Goal: Task Accomplishment & Management: Use online tool/utility

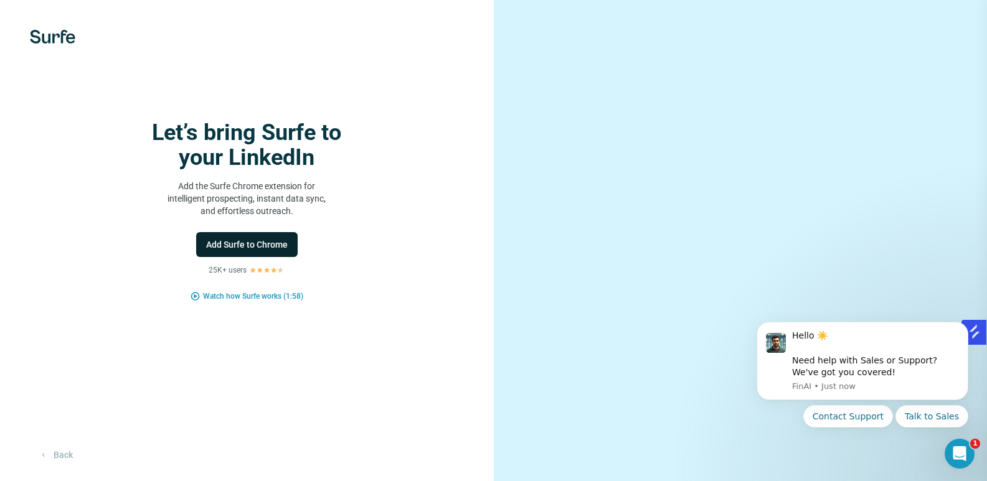
click at [253, 257] on button "Add Surfe to Chrome" at bounding box center [247, 244] width 102 height 25
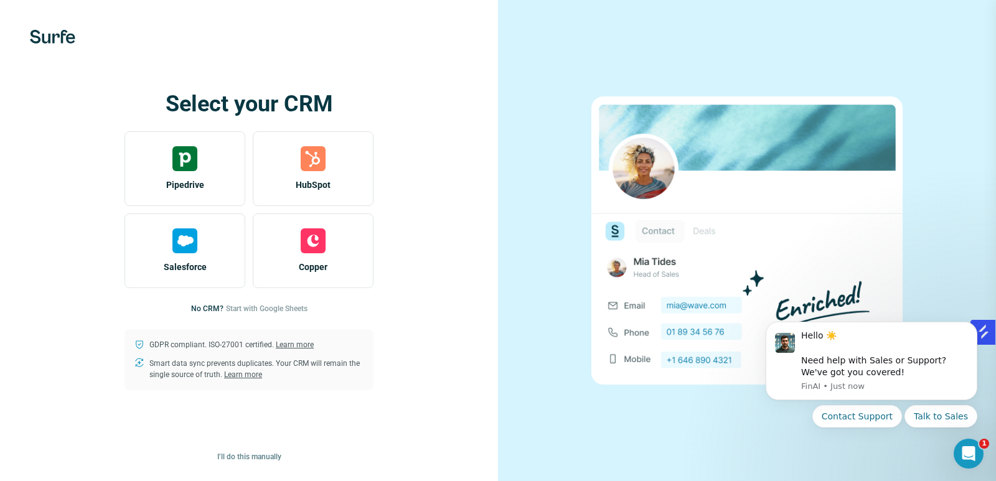
click at [471, 110] on div "Select your CRM Pipedrive HubSpot Salesforce Copper No CRM? Start with Google S…" at bounding box center [249, 241] width 448 height 299
click at [253, 307] on span "Start with Google Sheets" at bounding box center [267, 308] width 82 height 11
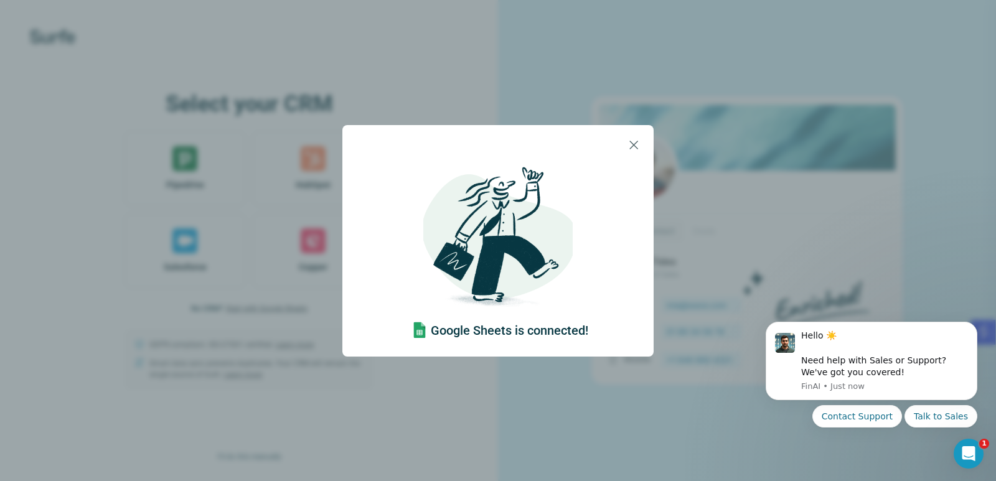
click at [528, 179] on img at bounding box center [497, 239] width 149 height 149
click at [489, 197] on img at bounding box center [497, 239] width 149 height 149
click at [495, 263] on img at bounding box center [497, 239] width 149 height 149
click at [478, 323] on div "Google Sheets is connected!" at bounding box center [498, 327] width 180 height 27
click at [506, 331] on h4 "Google Sheets is connected!" at bounding box center [510, 330] width 158 height 17
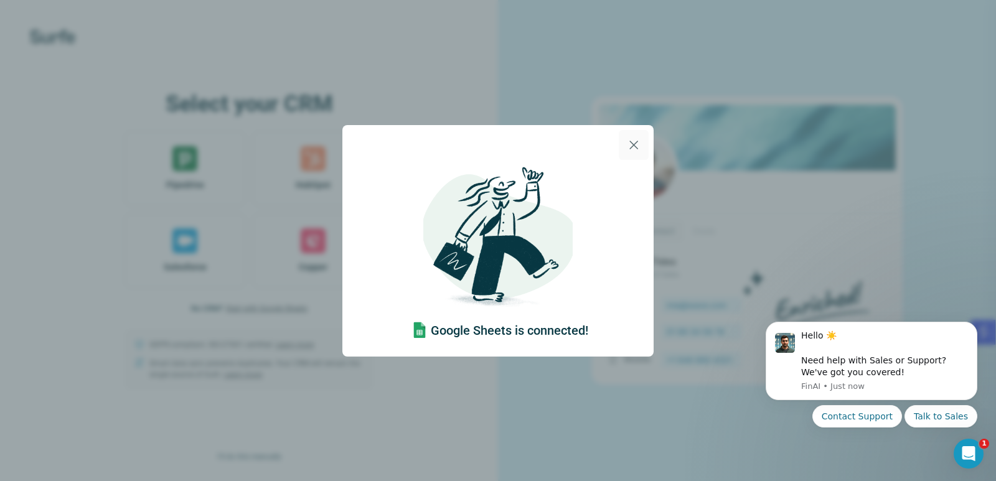
click at [634, 138] on icon "button" at bounding box center [633, 145] width 15 height 15
